Goal: Information Seeking & Learning: Check status

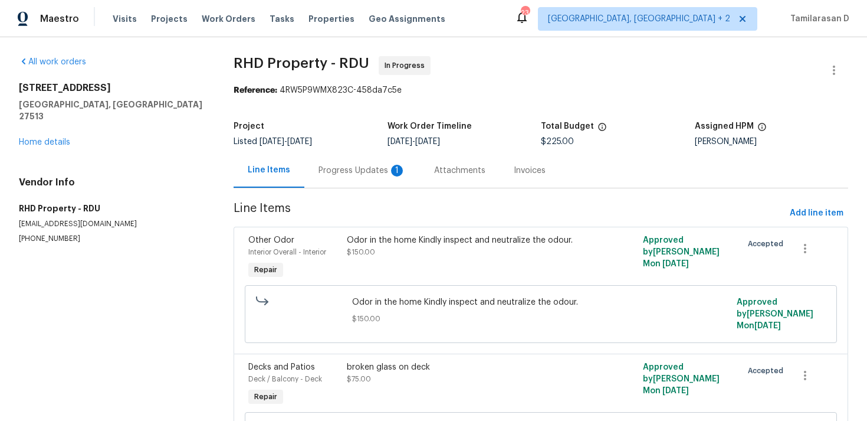
scroll to position [94, 0]
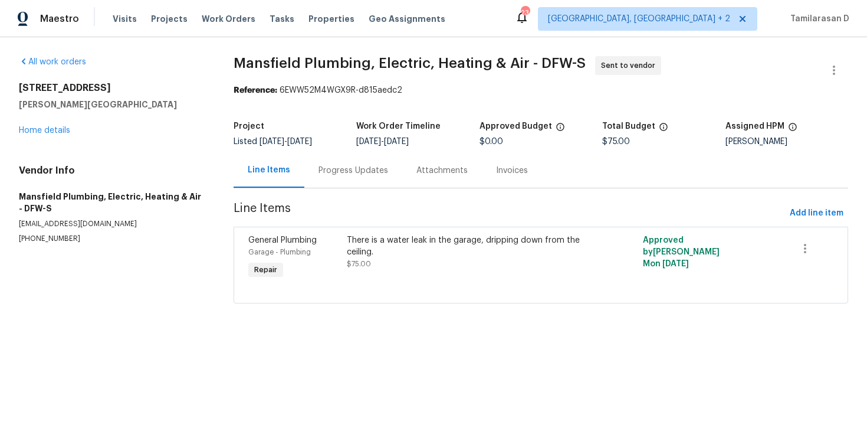
click at [346, 187] on div "Progress Updates" at bounding box center [353, 170] width 98 height 35
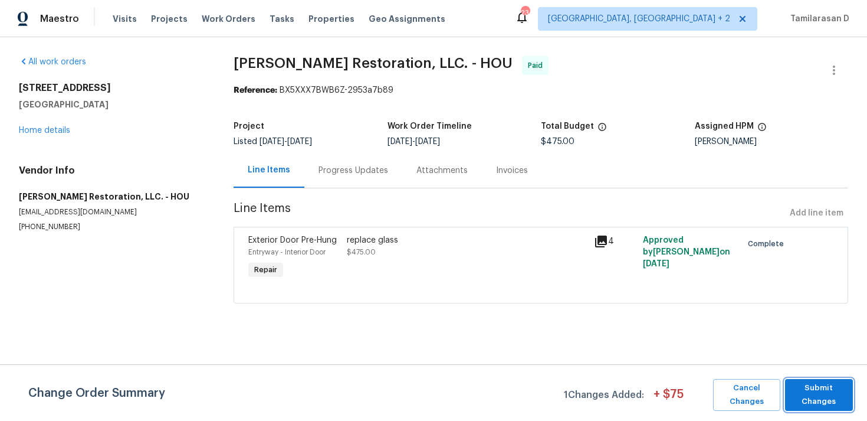
click at [827, 384] on span "Submit Changes" at bounding box center [819, 394] width 56 height 27
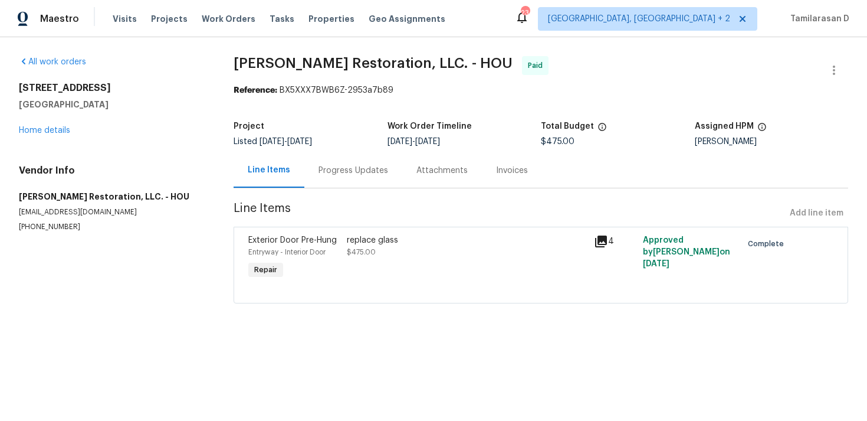
click at [346, 170] on div "Progress Updates" at bounding box center [354, 171] width 70 height 12
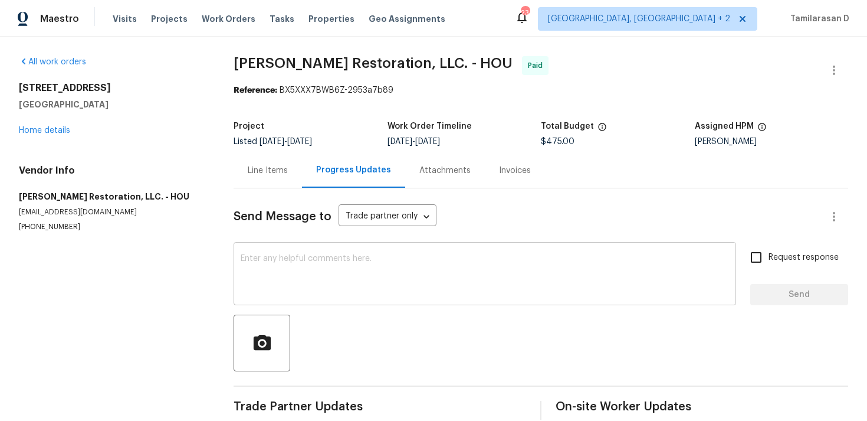
scroll to position [18, 0]
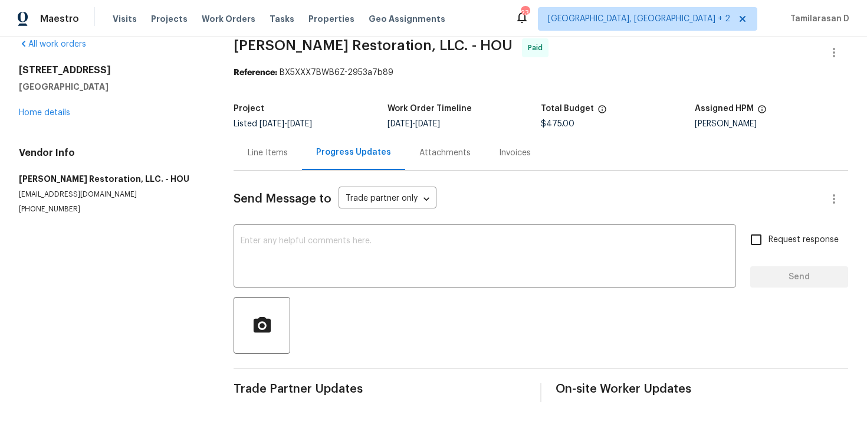
click at [283, 142] on div "Line Items" at bounding box center [268, 152] width 68 height 35
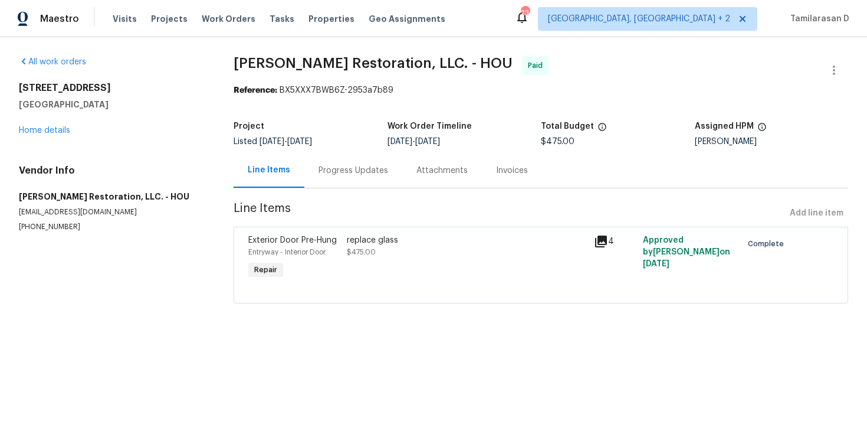
click at [487, 245] on div "replace glass $475.00" at bounding box center [467, 246] width 240 height 24
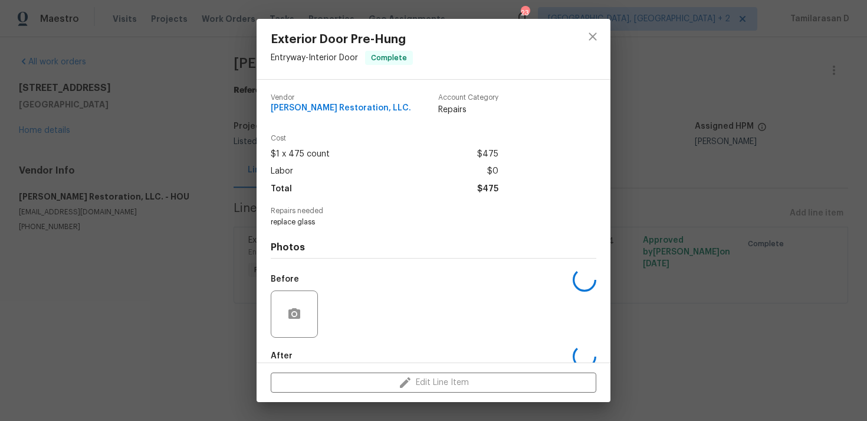
scroll to position [64, 0]
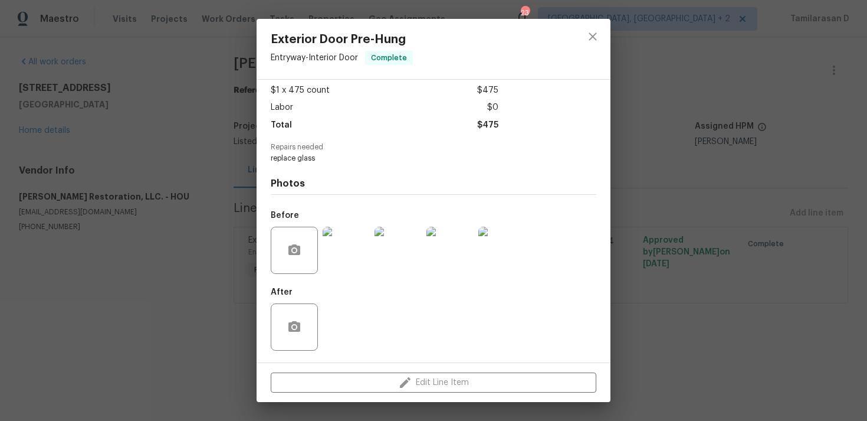
click at [344, 251] on img at bounding box center [346, 250] width 47 height 47
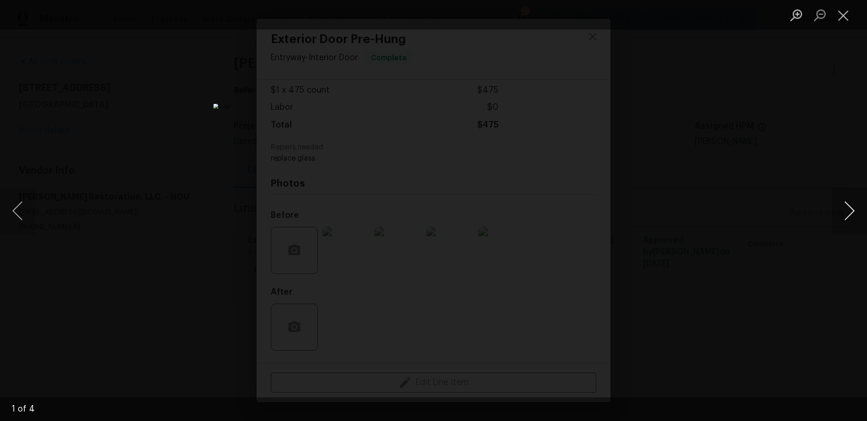
click at [853, 211] on button "Next image" at bounding box center [849, 210] width 35 height 47
click at [860, 206] on button "Next image" at bounding box center [849, 210] width 35 height 47
click at [853, 207] on button "Next image" at bounding box center [849, 210] width 35 height 47
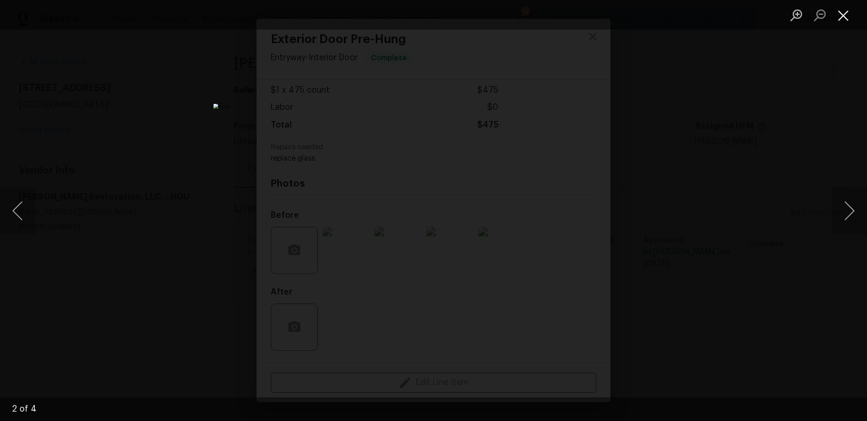
click at [835, 15] on button "Close lightbox" at bounding box center [844, 15] width 24 height 21
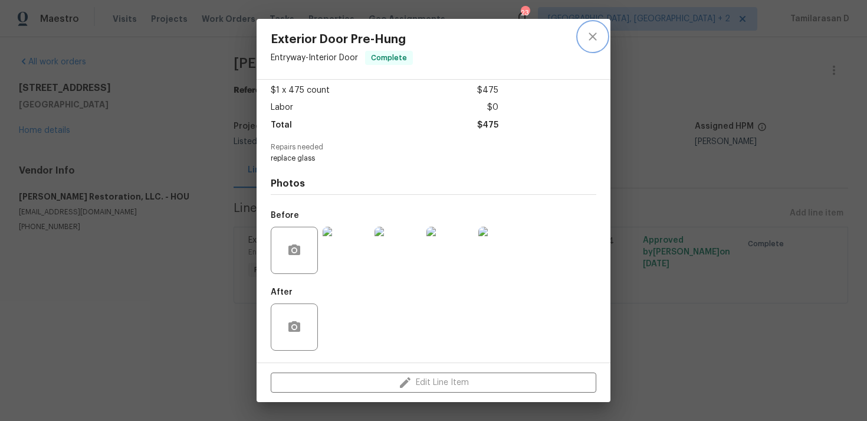
click at [595, 45] on button "close" at bounding box center [593, 36] width 28 height 28
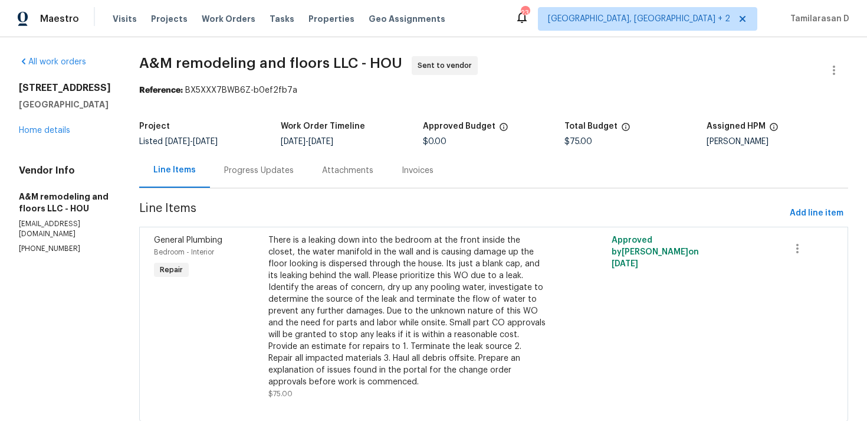
scroll to position [22, 0]
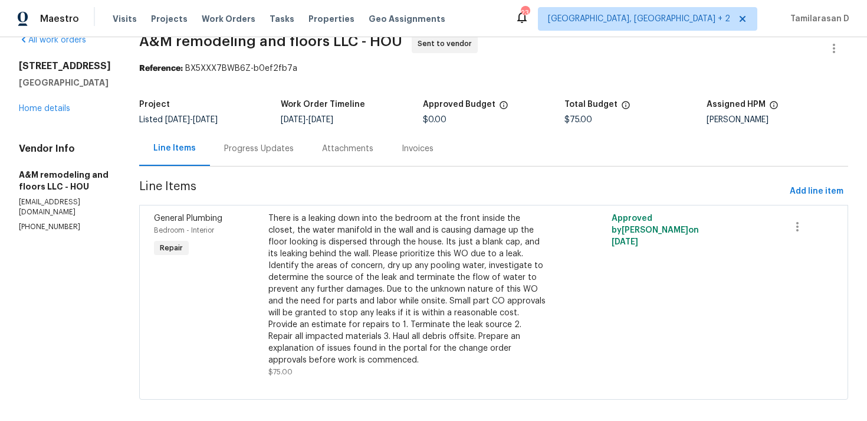
click at [225, 135] on div "Progress Updates" at bounding box center [259, 148] width 98 height 35
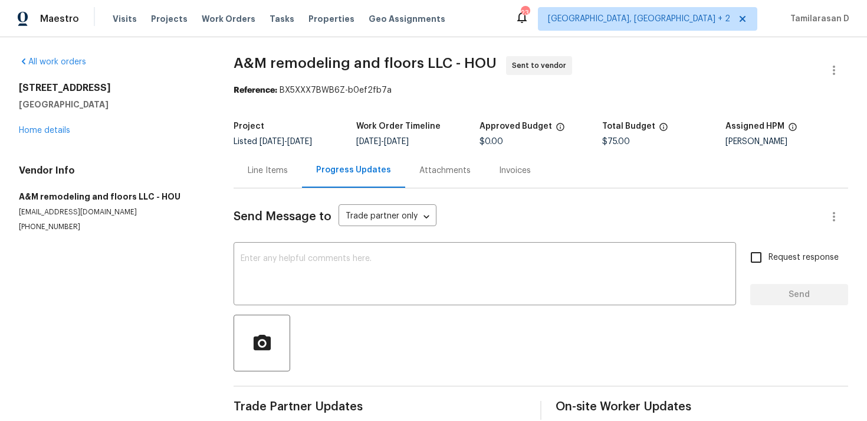
click at [256, 170] on div "Line Items" at bounding box center [268, 171] width 40 height 12
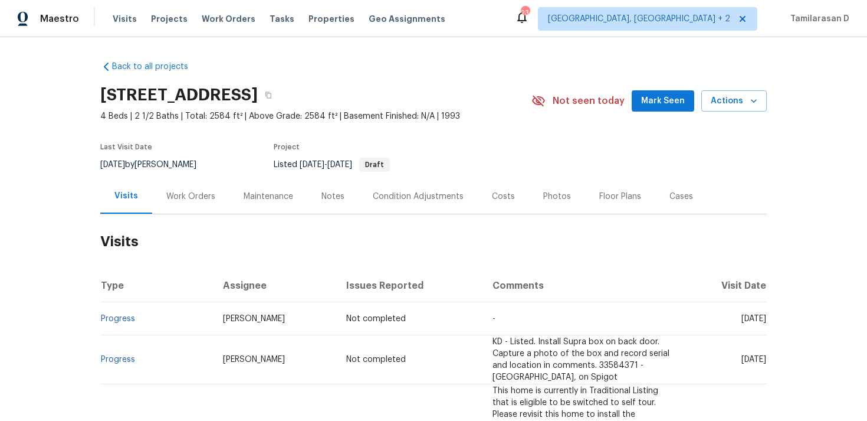
click at [200, 189] on div "Work Orders" at bounding box center [190, 196] width 77 height 35
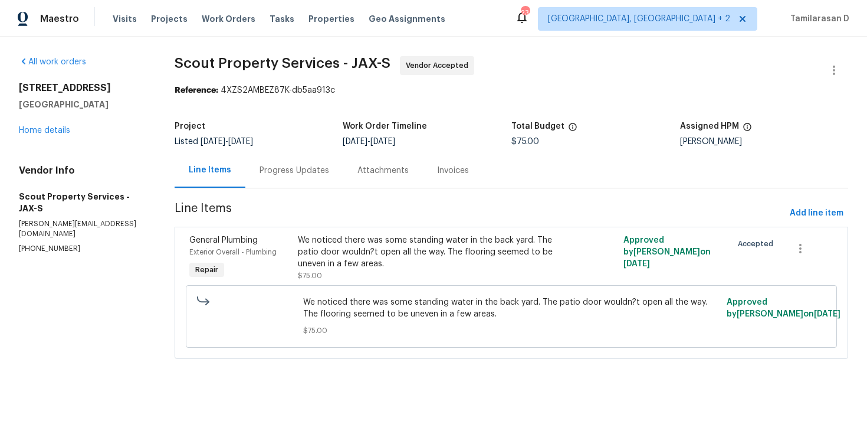
click at [302, 166] on div "Progress Updates" at bounding box center [295, 171] width 70 height 12
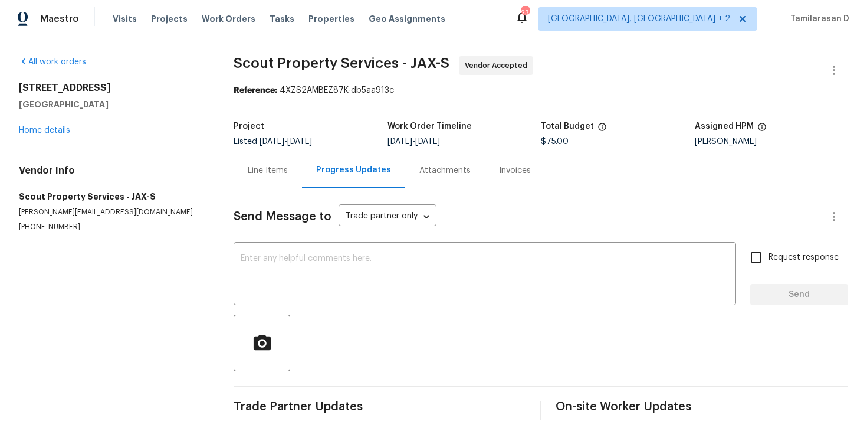
click at [257, 172] on div "Line Items" at bounding box center [268, 171] width 40 height 12
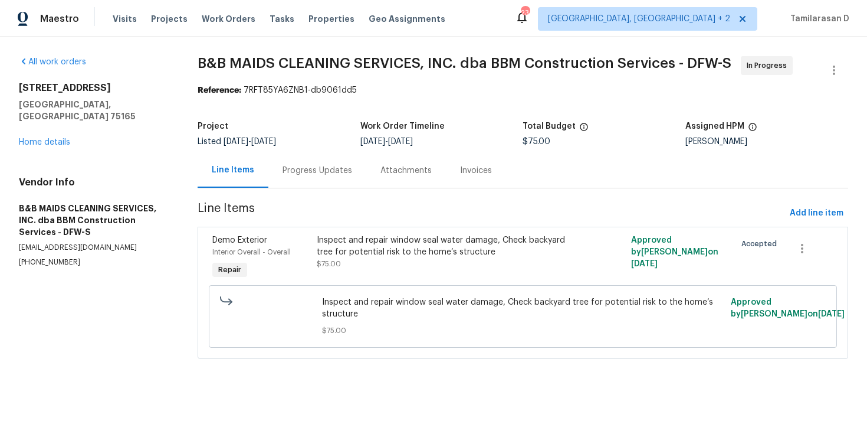
click at [314, 171] on div "Progress Updates" at bounding box center [318, 171] width 70 height 12
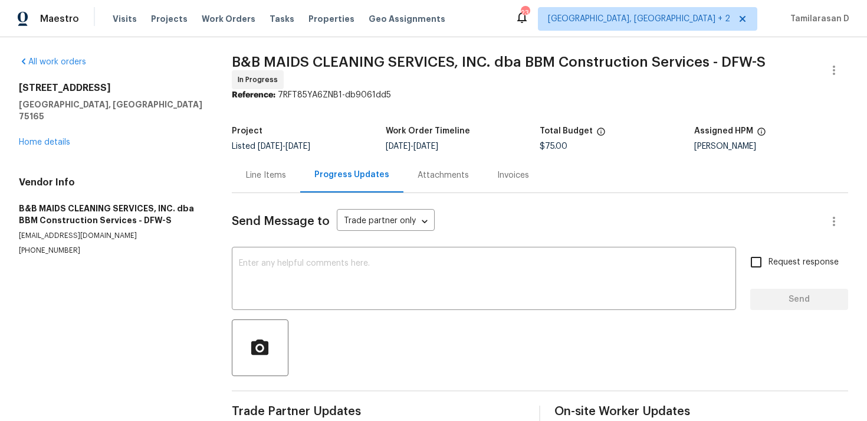
click at [258, 162] on div "Line Items" at bounding box center [266, 175] width 68 height 35
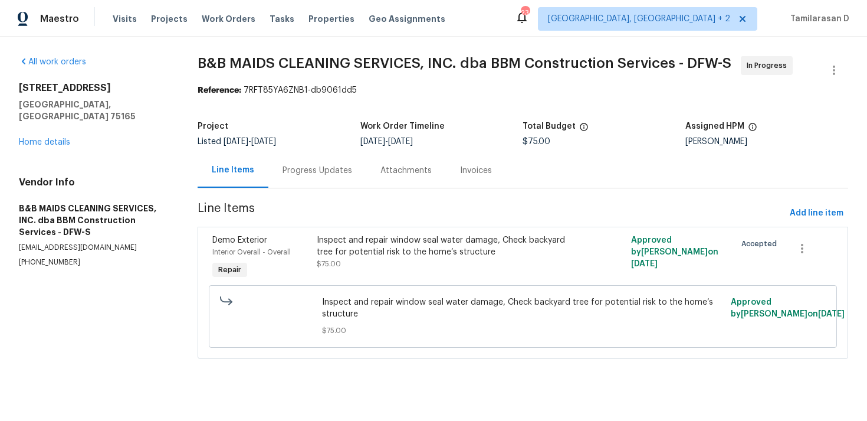
click at [330, 178] on div "Progress Updates" at bounding box center [318, 170] width 98 height 35
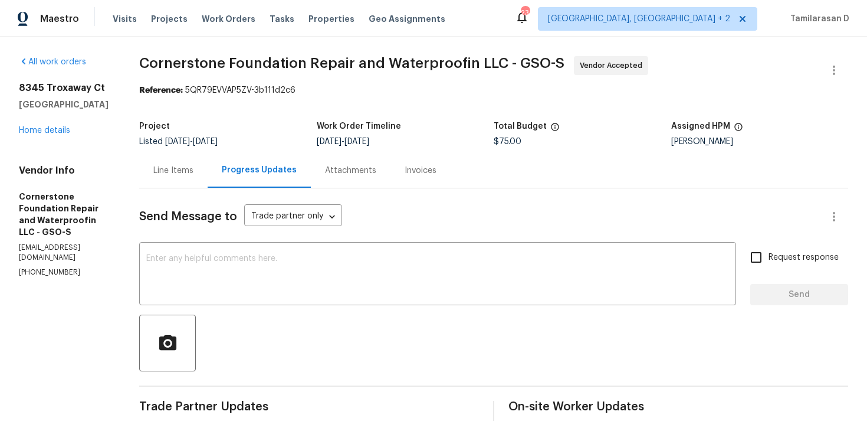
click at [50, 125] on div "8345 Troxaway Ct Lewisville, NC 27023 Home details" at bounding box center [65, 109] width 92 height 54
click at [50, 132] on link "Home details" at bounding box center [44, 130] width 51 height 8
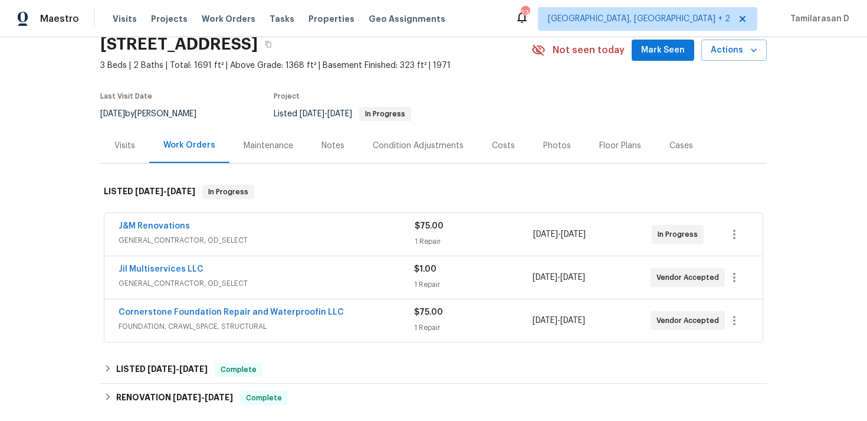
scroll to position [61, 0]
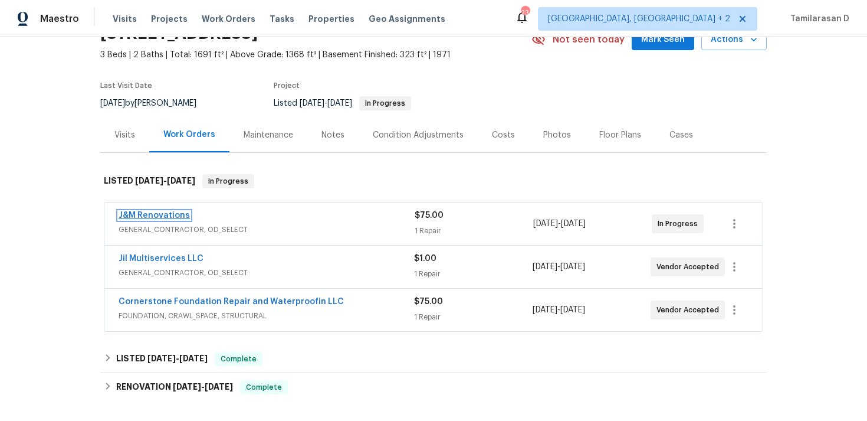
click at [148, 216] on link "J&M Renovations" at bounding box center [154, 215] width 71 height 8
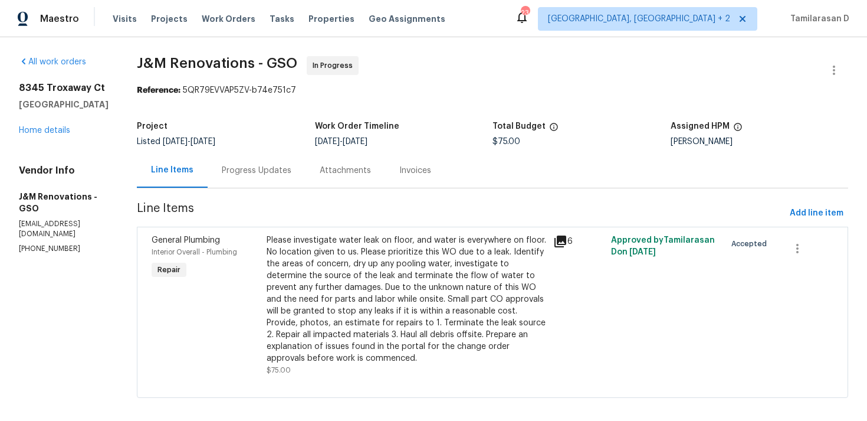
click at [266, 168] on div "Progress Updates" at bounding box center [257, 171] width 70 height 12
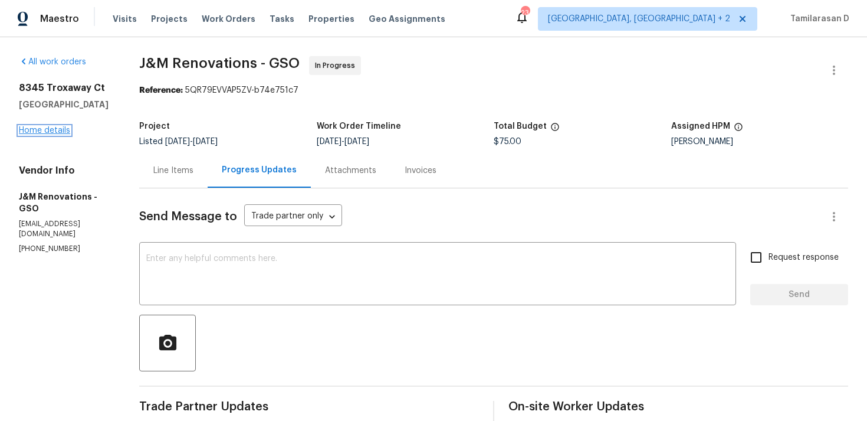
click at [48, 130] on link "Home details" at bounding box center [44, 130] width 51 height 8
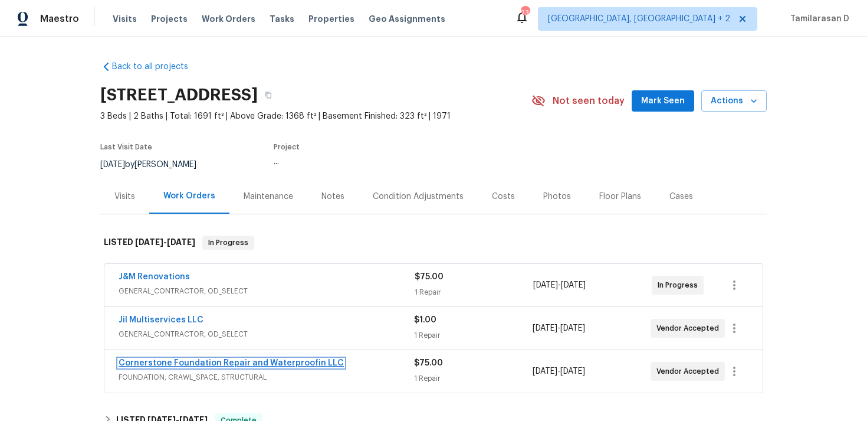
click at [181, 363] on link "Cornerstone Foundation Repair and Waterproofin LLC" at bounding box center [231, 363] width 225 height 8
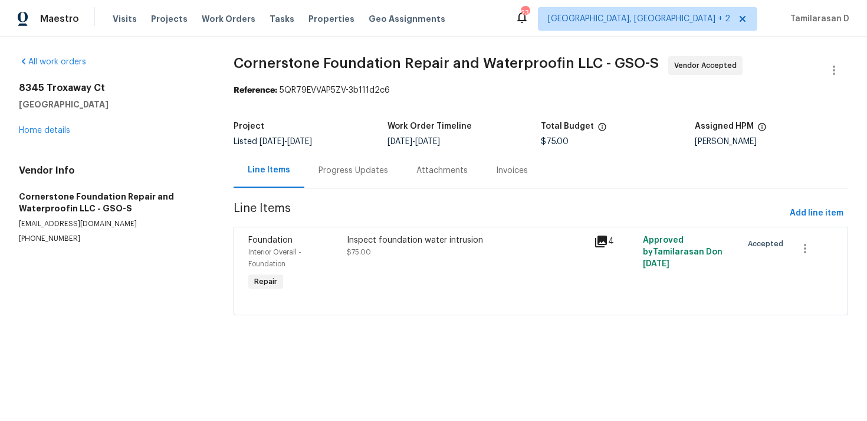
click at [331, 173] on div "Progress Updates" at bounding box center [354, 171] width 70 height 12
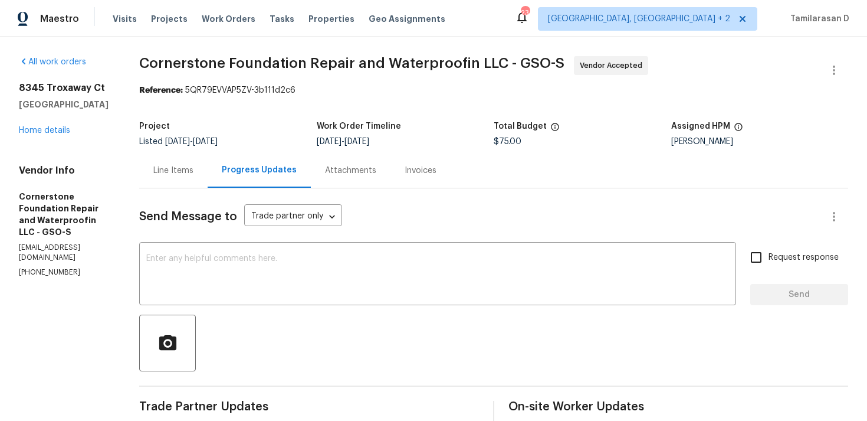
click at [173, 171] on div "Line Items" at bounding box center [173, 171] width 40 height 12
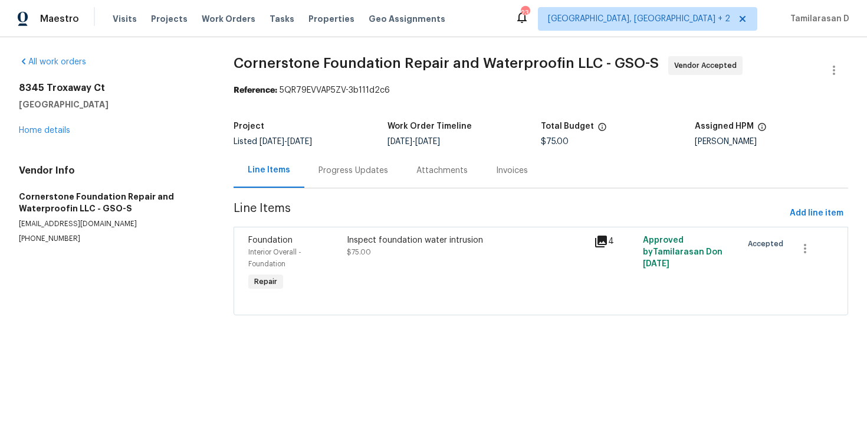
click at [438, 263] on div "Inspect foundation water intrusion $75.00" at bounding box center [466, 264] width 247 height 66
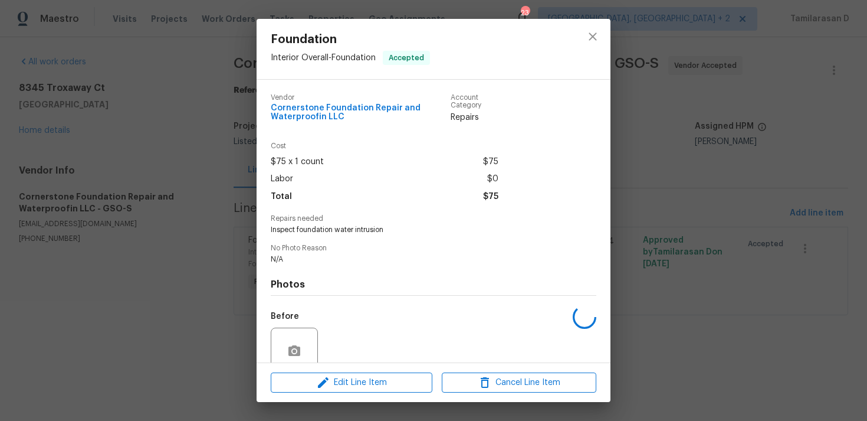
scroll to position [100, 0]
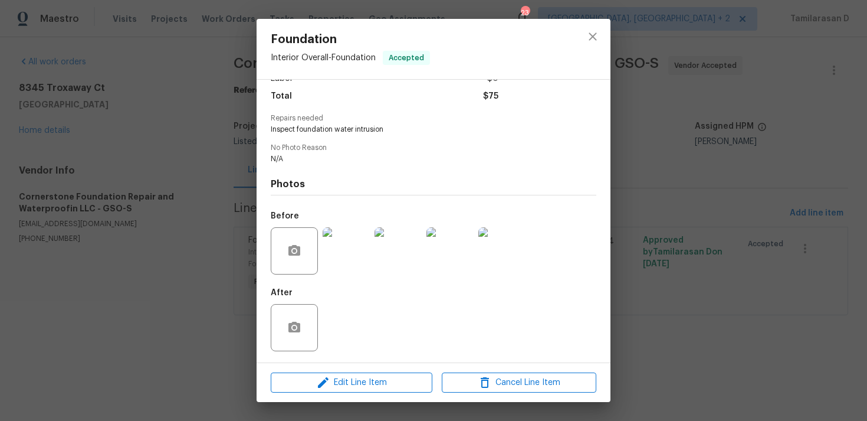
click at [351, 249] on img at bounding box center [346, 250] width 47 height 47
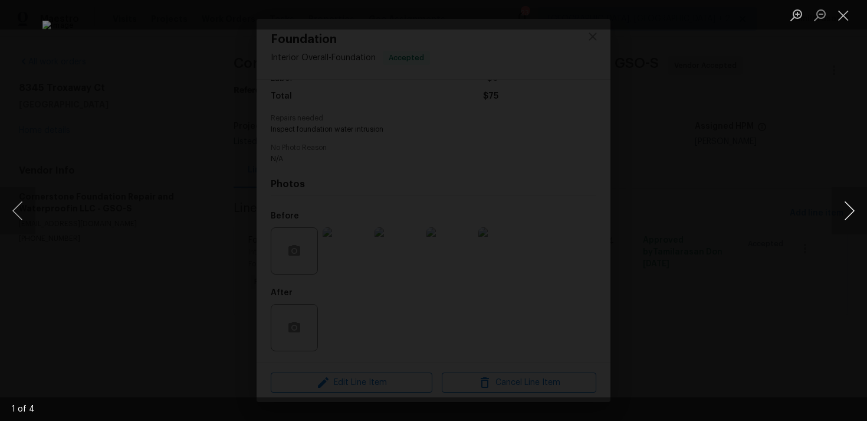
click at [842, 211] on button "Next image" at bounding box center [849, 210] width 35 height 47
click at [854, 208] on button "Next image" at bounding box center [849, 210] width 35 height 47
click at [852, 208] on button "Next image" at bounding box center [849, 210] width 35 height 47
click at [8, 207] on button "Previous image" at bounding box center [17, 210] width 35 height 47
click at [18, 206] on button "Previous image" at bounding box center [17, 210] width 35 height 47
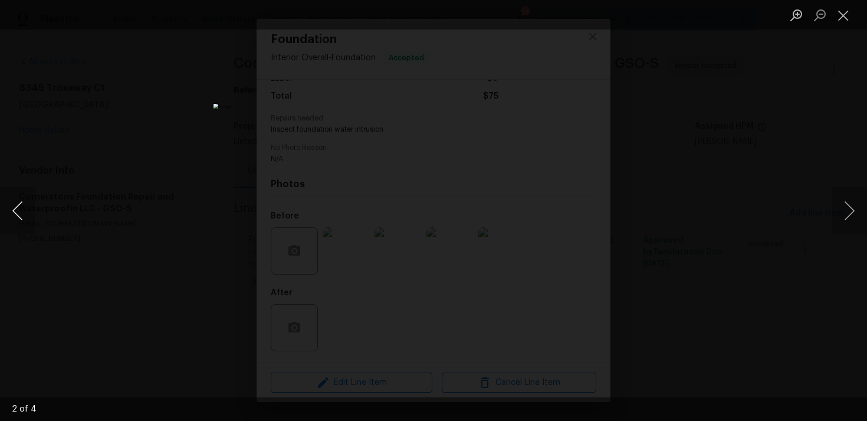
click at [14, 192] on button "Previous image" at bounding box center [17, 210] width 35 height 47
click at [845, 16] on button "Close lightbox" at bounding box center [844, 15] width 24 height 21
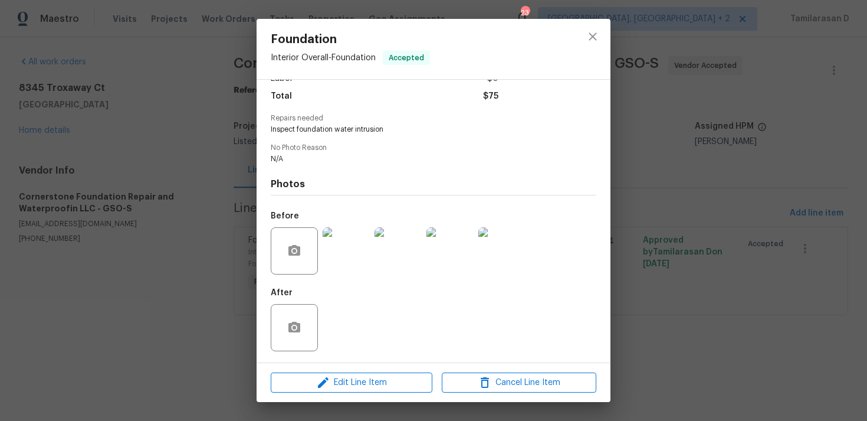
scroll to position [38, 0]
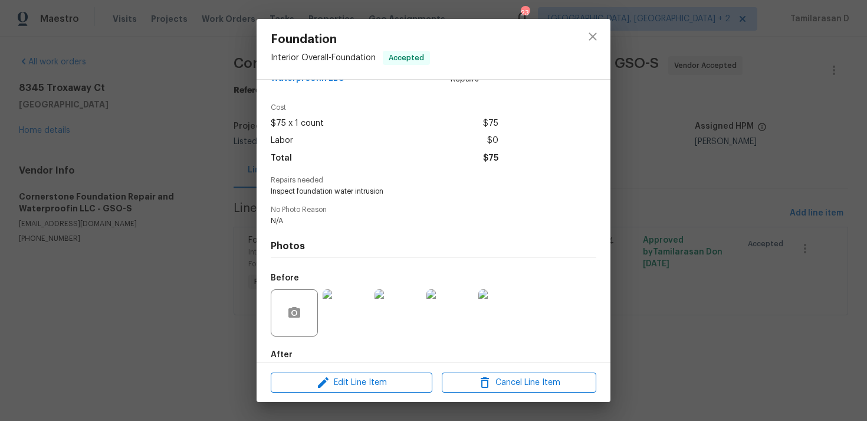
click at [352, 316] on img at bounding box center [346, 312] width 47 height 47
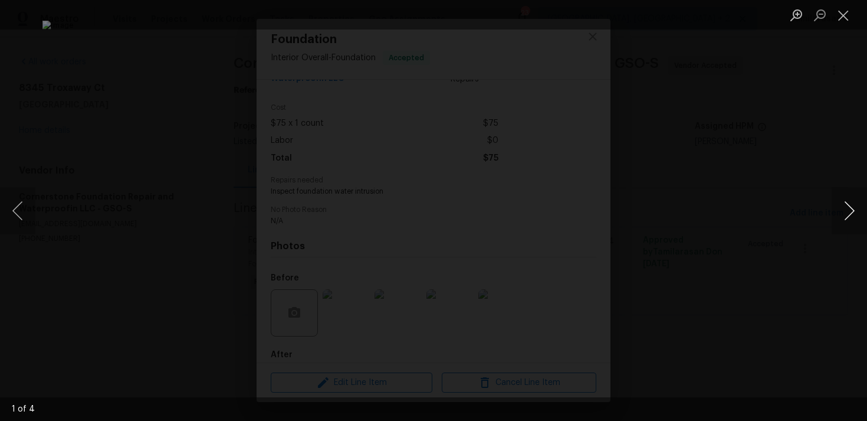
click at [849, 206] on button "Next image" at bounding box center [849, 210] width 35 height 47
click at [849, 219] on button "Next image" at bounding box center [849, 210] width 35 height 47
click at [849, 19] on button "Close lightbox" at bounding box center [844, 15] width 24 height 21
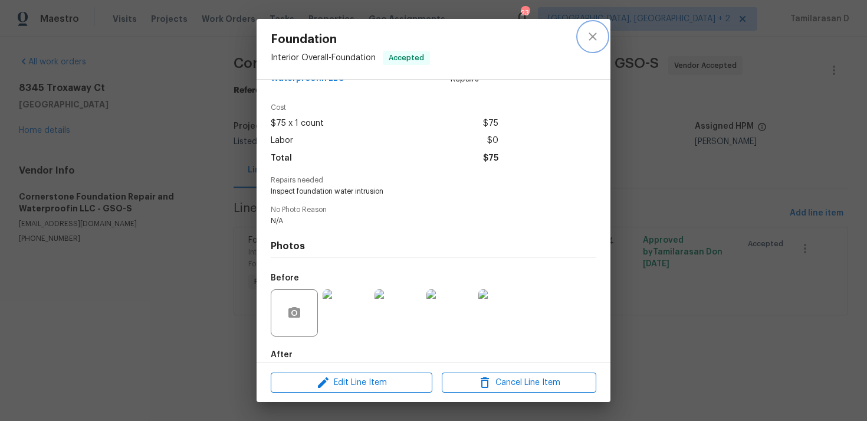
click at [599, 37] on icon "close" at bounding box center [593, 37] width 14 height 14
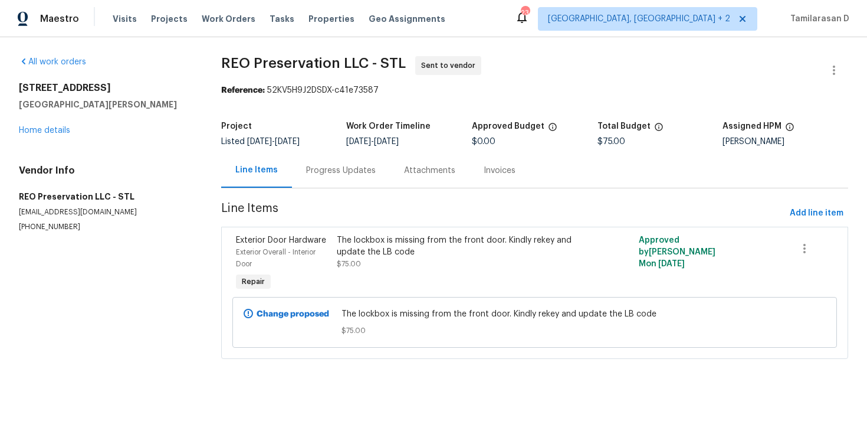
click at [335, 174] on div "Progress Updates" at bounding box center [341, 171] width 70 height 12
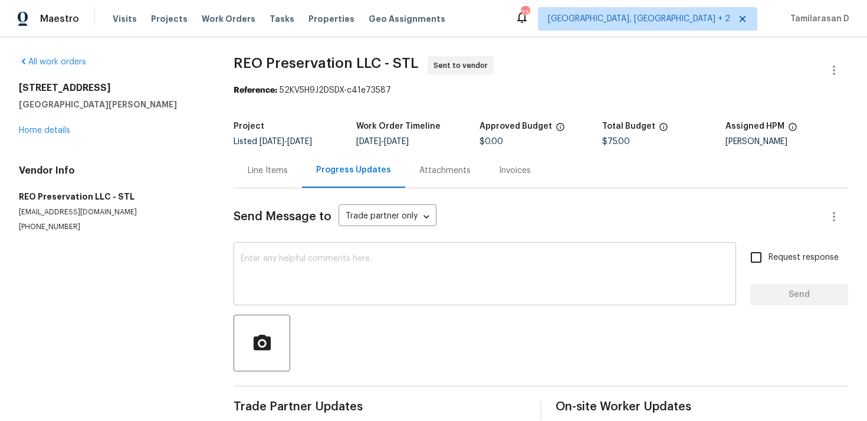
scroll to position [18, 0]
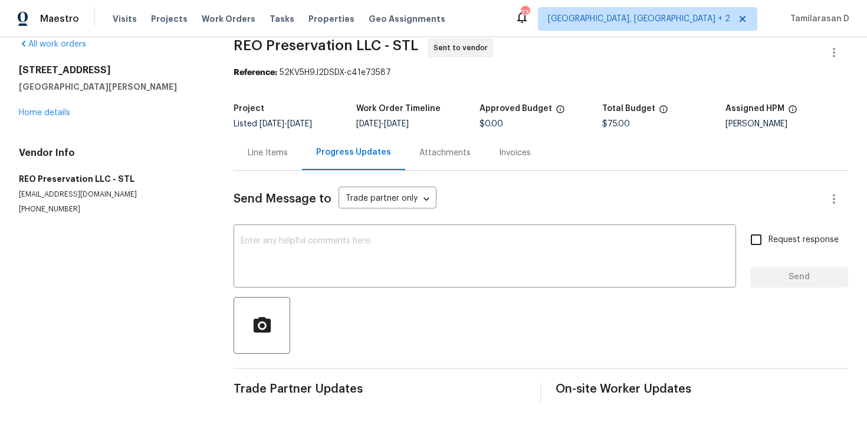
click at [42, 107] on div "417 Dove Dr Saint Charles, MO 63301 Home details" at bounding box center [112, 91] width 186 height 54
click at [46, 112] on link "Home details" at bounding box center [44, 113] width 51 height 8
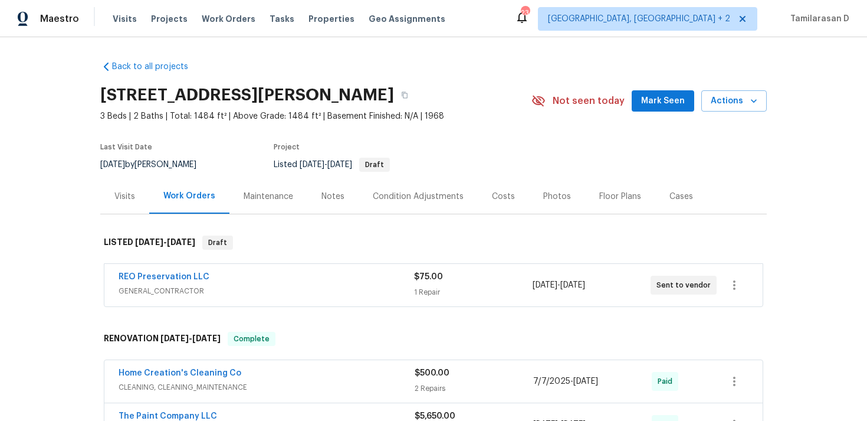
click at [687, 202] on div "Cases" at bounding box center [682, 196] width 52 height 35
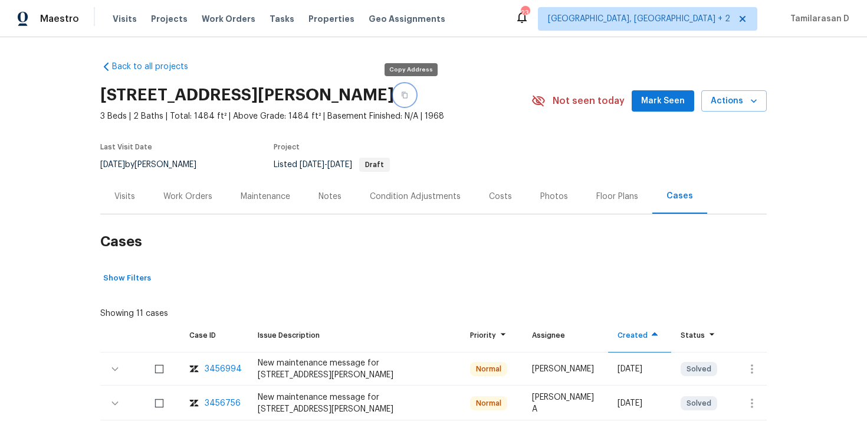
click at [407, 94] on icon "button" at bounding box center [404, 94] width 7 height 7
click at [168, 203] on div "Work Orders" at bounding box center [187, 196] width 77 height 35
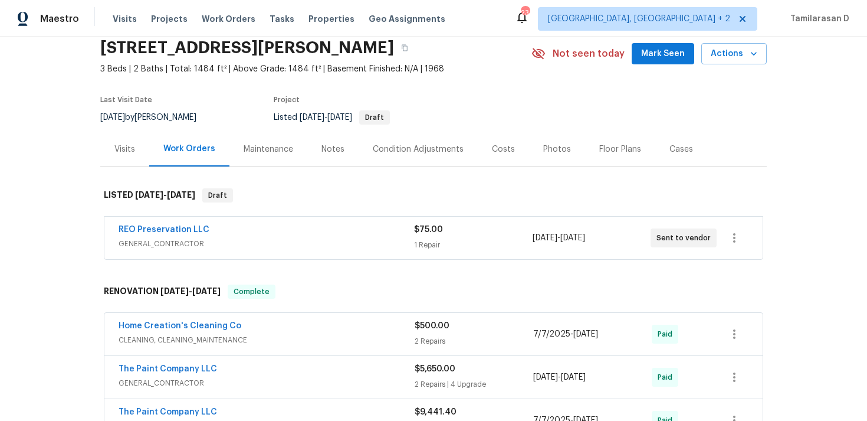
scroll to position [51, 0]
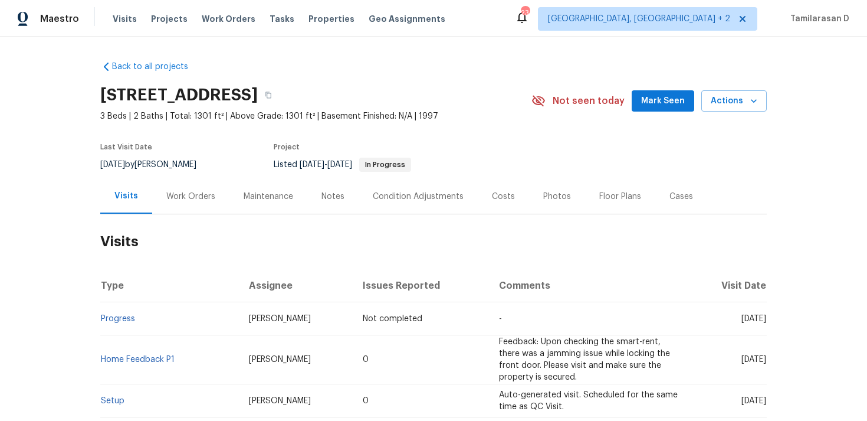
click at [198, 188] on div "Work Orders" at bounding box center [190, 196] width 77 height 35
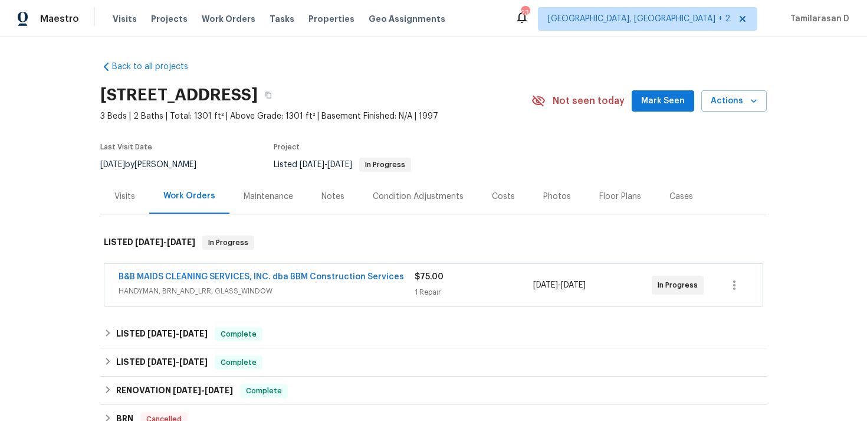
scroll to position [80, 0]
